Goal: Book appointment/travel/reservation

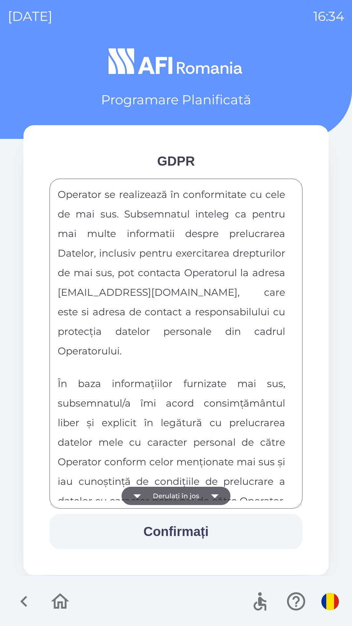
scroll to position [3431, 0]
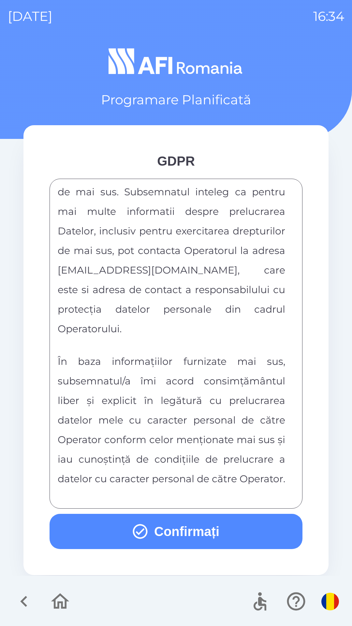
click at [211, 525] on button "Confirmați" at bounding box center [176, 531] width 253 height 35
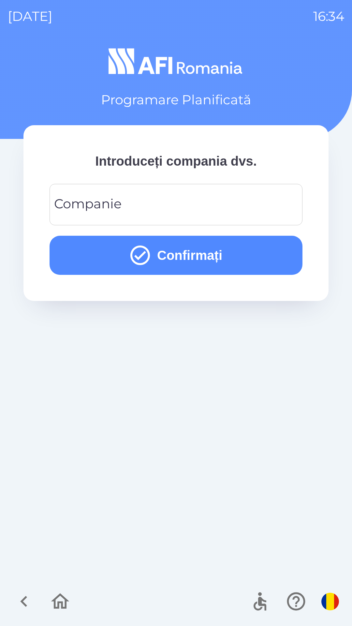
click at [158, 205] on input "Companie" at bounding box center [176, 205] width 238 height 26
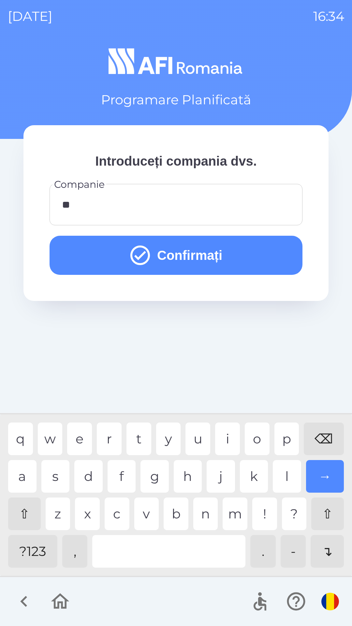
click at [124, 479] on div "f" at bounding box center [122, 476] width 28 height 33
type input "***"
click at [226, 433] on div "i" at bounding box center [227, 439] width 25 height 33
click at [212, 245] on button "Confirmați" at bounding box center [176, 255] width 253 height 39
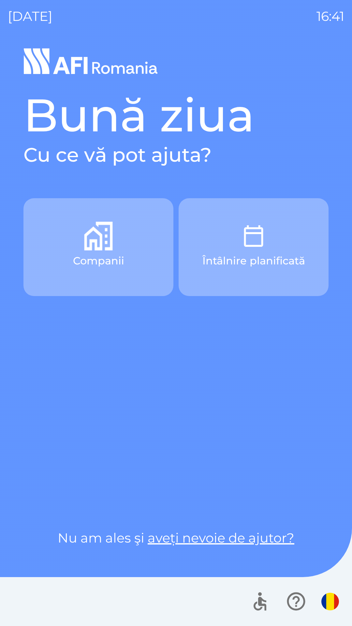
click at [253, 255] on p "Întâlnire planificată" at bounding box center [254, 261] width 103 height 16
click at [121, 255] on p "Companii" at bounding box center [98, 261] width 51 height 16
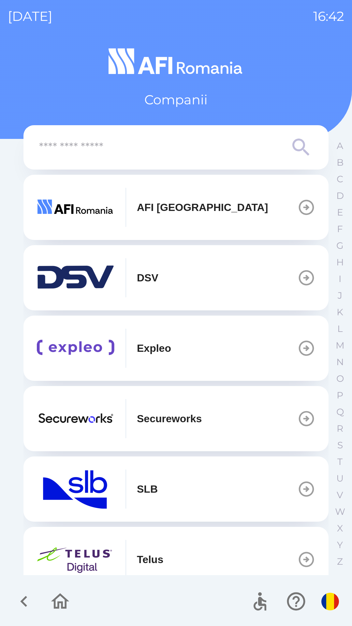
click at [213, 198] on button "AFI [GEOGRAPHIC_DATA]" at bounding box center [175, 207] width 305 height 65
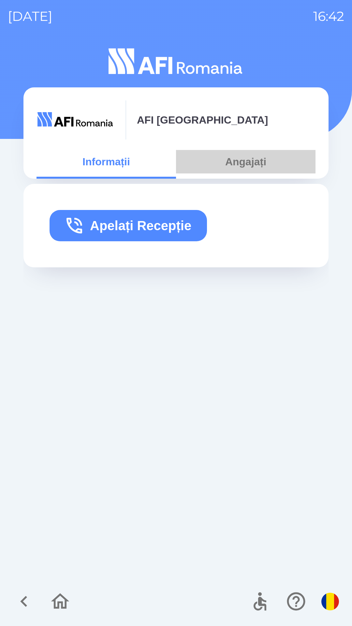
click at [240, 160] on button "Angajați" at bounding box center [246, 161] width 140 height 23
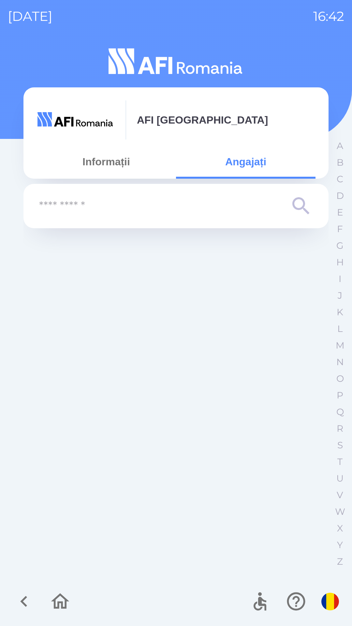
click at [114, 162] on button "Informații" at bounding box center [107, 161] width 140 height 23
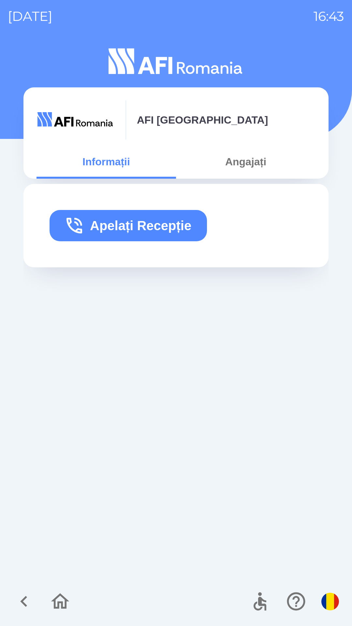
click at [138, 225] on button "Apelați Recepție" at bounding box center [129, 225] width 158 height 31
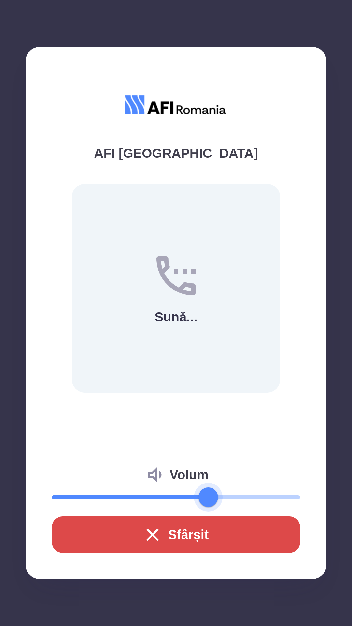
type input "**"
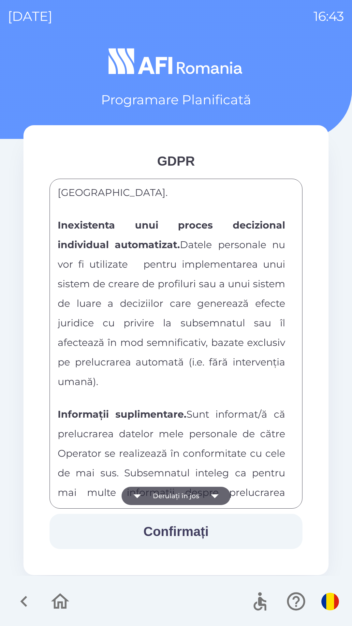
click at [167, 492] on button "Derulați în jos" at bounding box center [176, 496] width 109 height 18
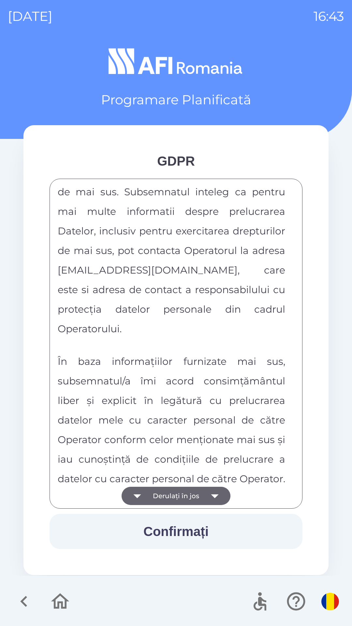
click at [172, 493] on button "Derulați în jos" at bounding box center [176, 496] width 109 height 18
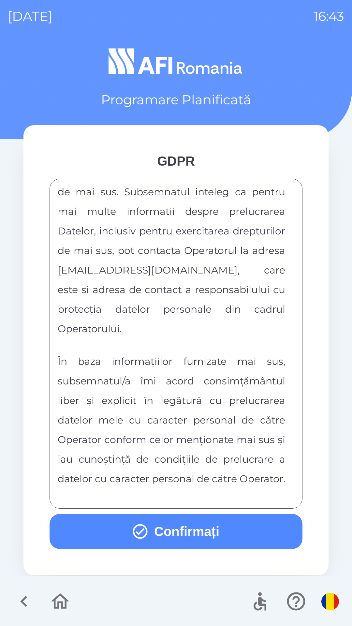
click at [177, 525] on button "Confirmați" at bounding box center [176, 531] width 253 height 35
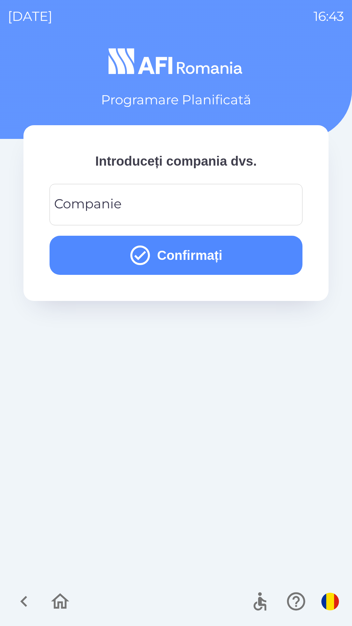
click at [132, 200] on input "Companie" at bounding box center [176, 205] width 238 height 26
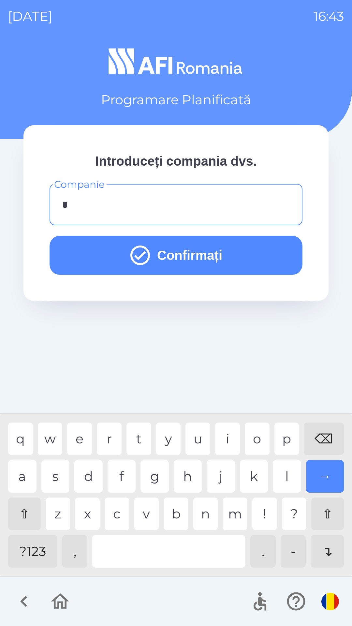
click at [18, 479] on div "a" at bounding box center [22, 476] width 28 height 33
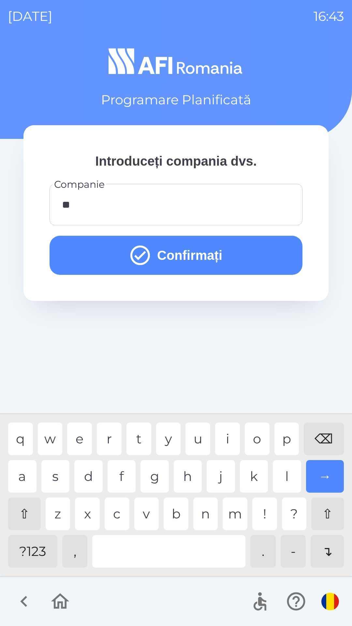
type input "***"
click at [180, 251] on button "Confirmați" at bounding box center [176, 255] width 253 height 39
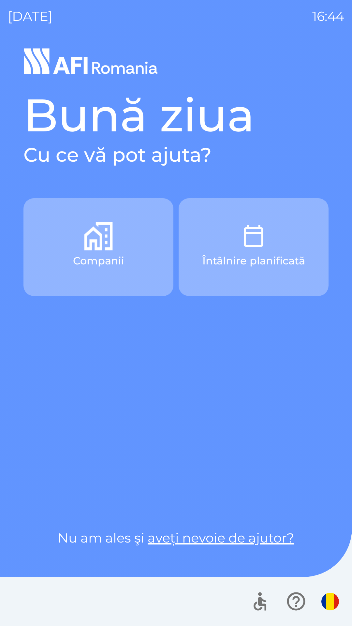
click at [231, 410] on div "Companii Întâlnire planificată" at bounding box center [175, 350] width 305 height 304
click at [133, 391] on div "Companii Întâlnire planificată" at bounding box center [175, 350] width 305 height 304
click at [117, 413] on div "Companii Întâlnire planificată" at bounding box center [175, 350] width 305 height 304
click at [117, 422] on div "Companii Întâlnire planificată" at bounding box center [175, 350] width 305 height 304
click at [322, 599] on button "button" at bounding box center [330, 602] width 23 height 23
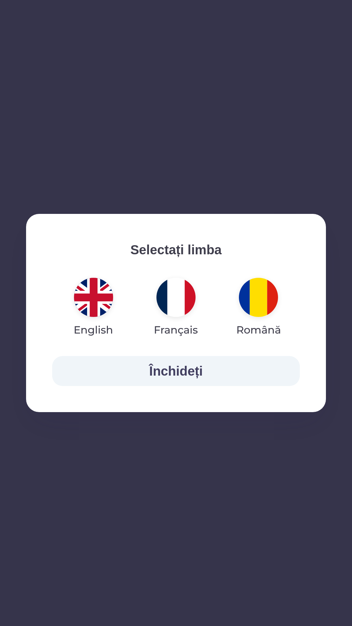
click at [106, 305] on img "button" at bounding box center [93, 297] width 39 height 39
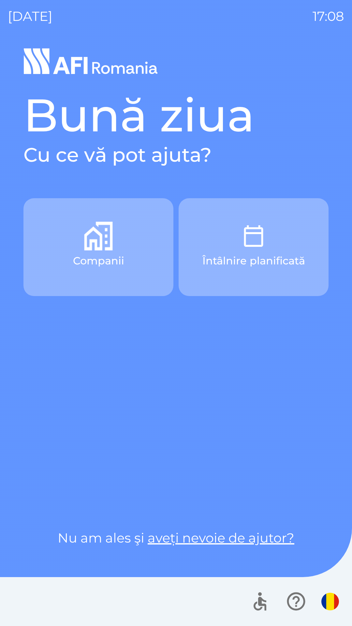
click at [114, 241] on button "Companii" at bounding box center [98, 247] width 150 height 98
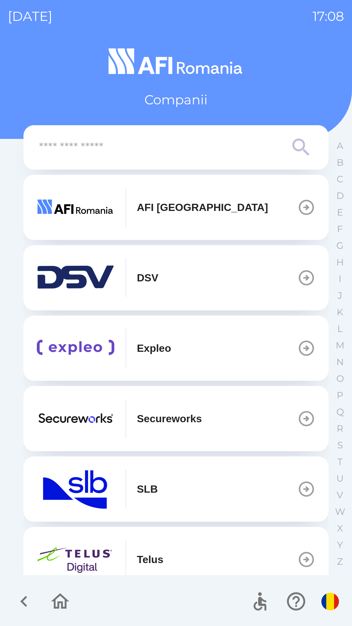
click at [26, 599] on icon "button" at bounding box center [24, 602] width 22 height 22
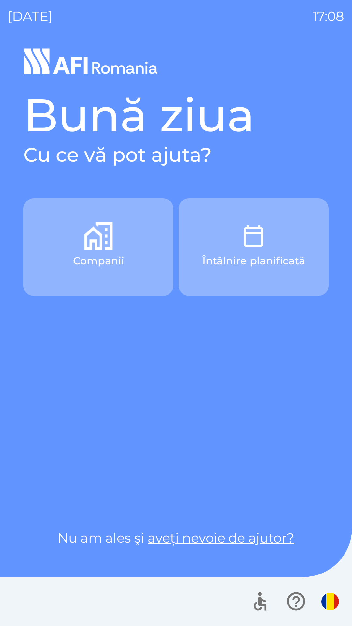
click at [296, 259] on p "Întâlnire planificată" at bounding box center [254, 261] width 103 height 16
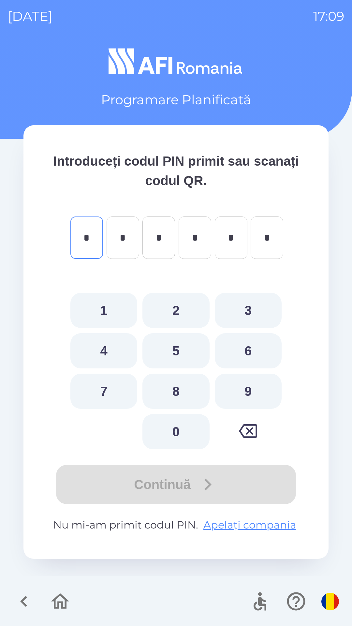
click at [20, 603] on icon "button" at bounding box center [24, 602] width 22 height 22
